Goal: Task Accomplishment & Management: Manage account settings

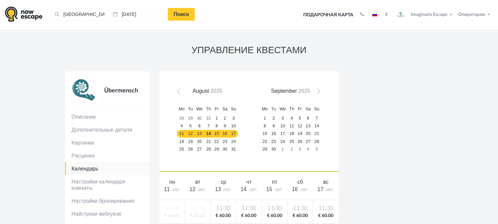
scroll to position [17, 0]
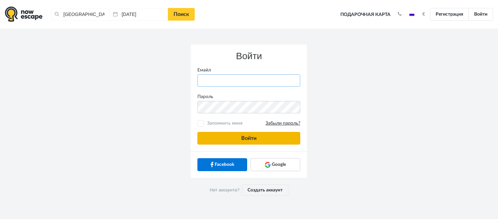
type input "anatoly@imaginaris.ee"
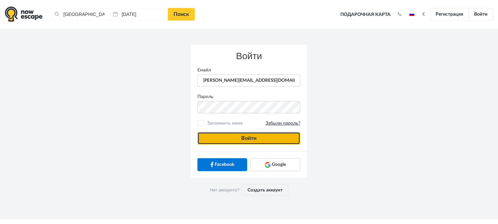
click at [216, 133] on button "Войти" at bounding box center [249, 138] width 103 height 13
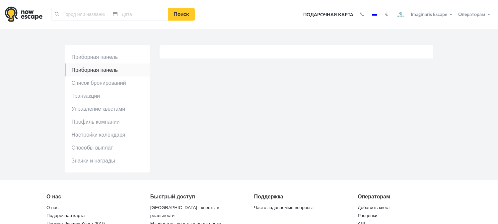
type input "[GEOGRAPHIC_DATA], [GEOGRAPHIC_DATA]"
type input "[DATE]"
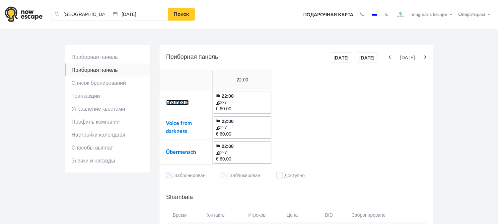
click at [177, 101] on link "Shambala" at bounding box center [177, 102] width 23 height 5
click at [181, 125] on link "Voice from darkness" at bounding box center [179, 127] width 26 height 13
click at [175, 152] on link "Übermensch" at bounding box center [181, 151] width 30 height 5
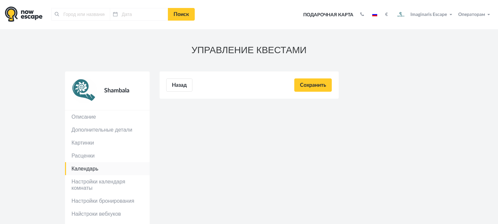
type input "[GEOGRAPHIC_DATA], [GEOGRAPHIC_DATA]"
type input "[DATE]"
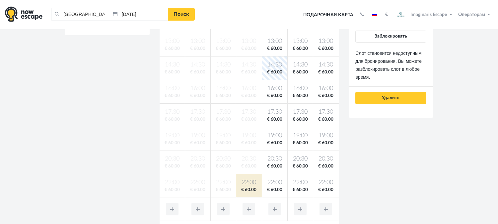
scroll to position [185, 0]
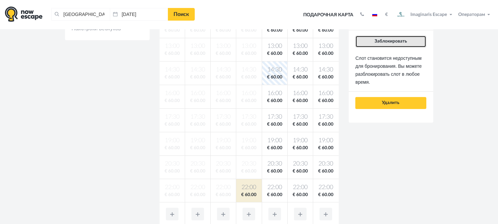
click at [375, 41] on span "Заблокировать" at bounding box center [391, 41] width 33 height 5
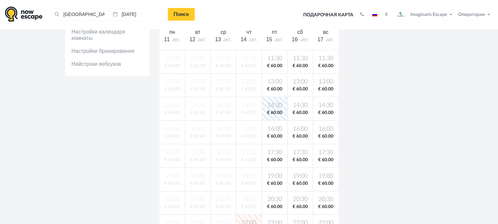
scroll to position [147, 0]
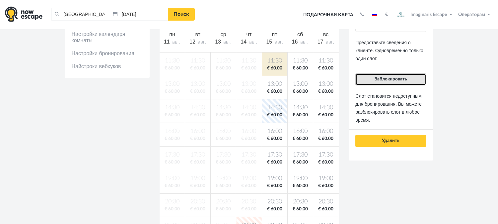
click at [380, 80] on span "Заблокировать" at bounding box center [391, 79] width 33 height 5
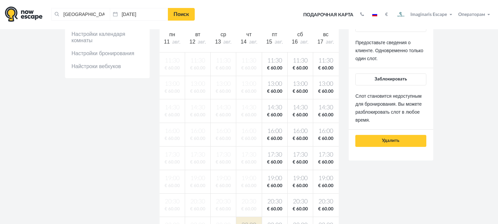
scroll to position [143, 0]
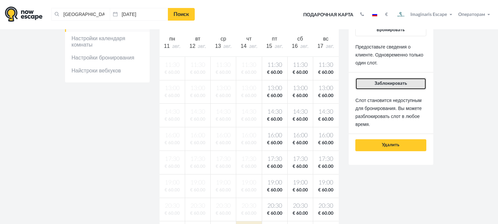
click at [394, 82] on span "Заблокировать" at bounding box center [391, 83] width 33 height 5
click at [392, 87] on button "Заблокировать" at bounding box center [391, 84] width 71 height 12
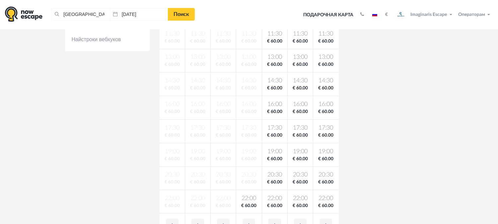
scroll to position [175, 0]
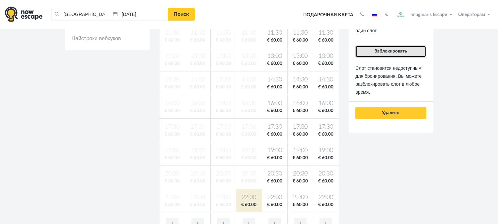
click at [383, 45] on button "Заблокировать" at bounding box center [391, 51] width 71 height 12
click at [391, 55] on button "Заблокировать" at bounding box center [391, 51] width 71 height 12
